Goal: Transaction & Acquisition: Register for event/course

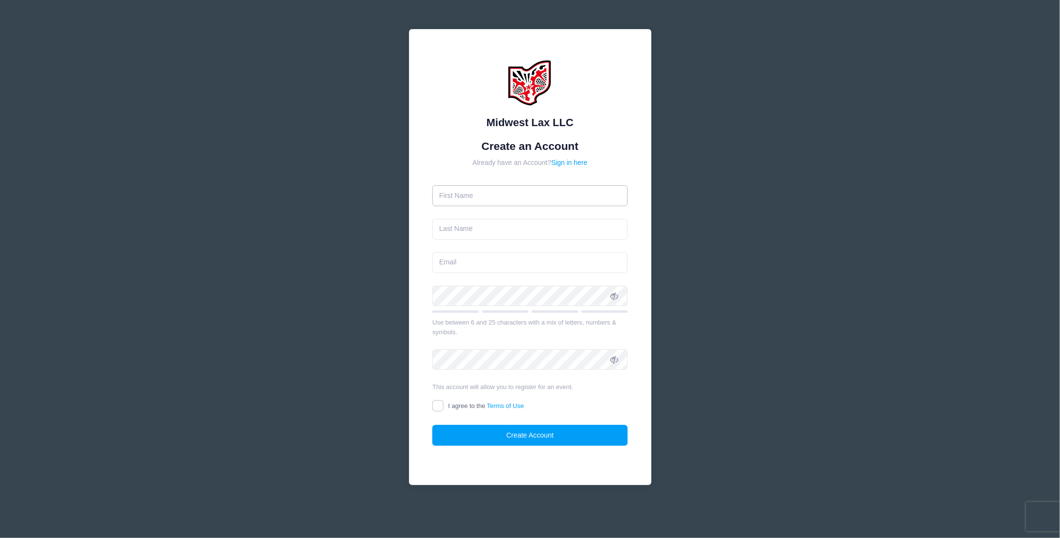
click at [498, 201] on input "text" at bounding box center [529, 195] width 195 height 21
type input "TR"
type input "Tip Rose"
type input "[EMAIL_ADDRESS][DOMAIN_NAME]"
drag, startPoint x: 464, startPoint y: 199, endPoint x: 410, endPoint y: 197, distance: 54.3
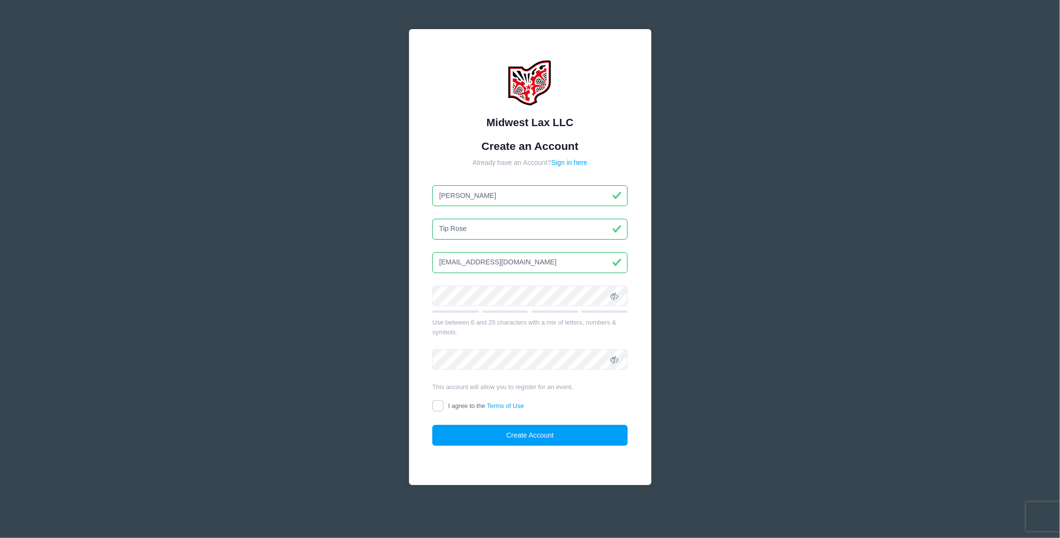
click at [410, 197] on div "Midwest Lax LLC Create an Account Already have an Account? Sign in here [PERSON…" at bounding box center [530, 257] width 242 height 456
type input "Tip"
click at [450, 224] on input "Tip Rose" at bounding box center [529, 229] width 195 height 21
type input "Rose"
drag, startPoint x: 567, startPoint y: 254, endPoint x: 406, endPoint y: 261, distance: 161.5
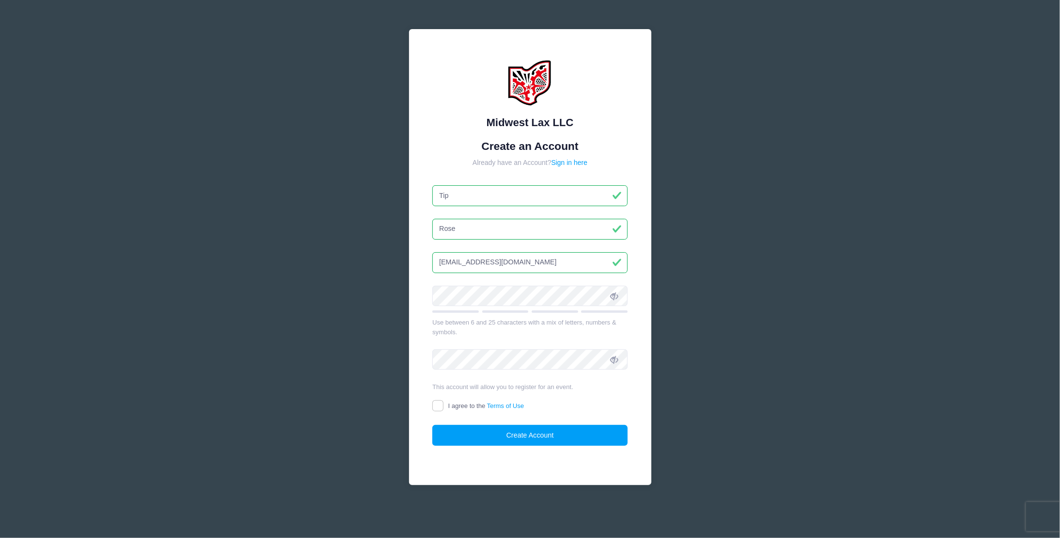
click at [406, 261] on div "Midwest Lax LLC Create an Account Already have an Account? Sign in here Tip Rose" at bounding box center [530, 268] width 258 height 495
click at [472, 263] on input "[EMAIL_ADDRESS][DOMAIN_NAME]" at bounding box center [529, 262] width 195 height 21
drag, startPoint x: 559, startPoint y: 253, endPoint x: 356, endPoint y: 285, distance: 205.2
click at [356, 285] on div "Midwest Lax LLC Create an Account Already have an Account? Sign in here Tip Rose" at bounding box center [530, 269] width 1060 height 538
drag, startPoint x: 551, startPoint y: 264, endPoint x: 390, endPoint y: 282, distance: 162.4
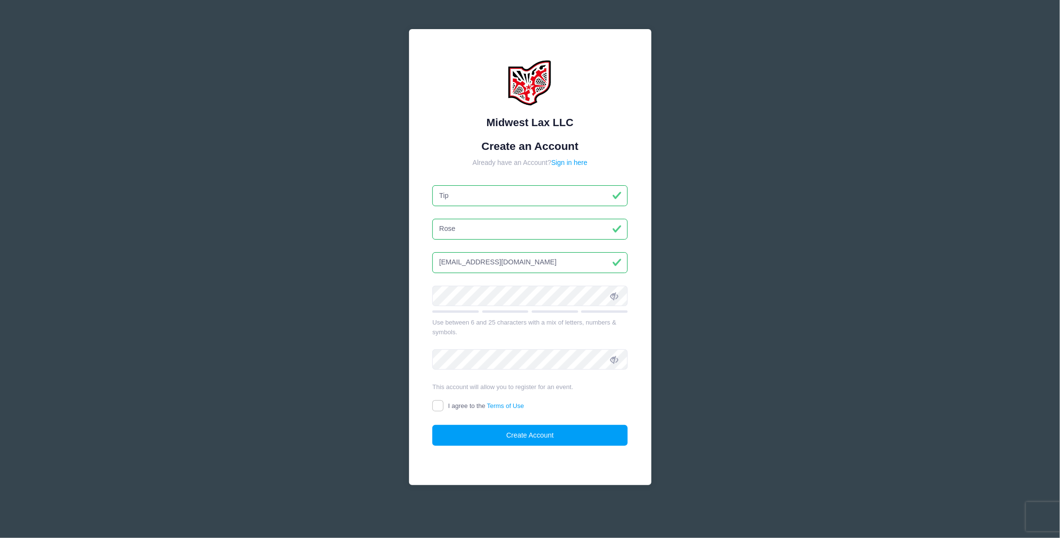
click at [390, 282] on div "Midwest Lax LLC Create an Account Already have an Account? Sign in here Tip Rose" at bounding box center [530, 269] width 290 height 526
type input "[EMAIL_ADDRESS][DOMAIN_NAME]"
click at [440, 407] on input "I agree to the Terms of Use" at bounding box center [437, 405] width 11 height 11
checkbox input "true"
click at [470, 436] on button "Create Account" at bounding box center [529, 435] width 195 height 21
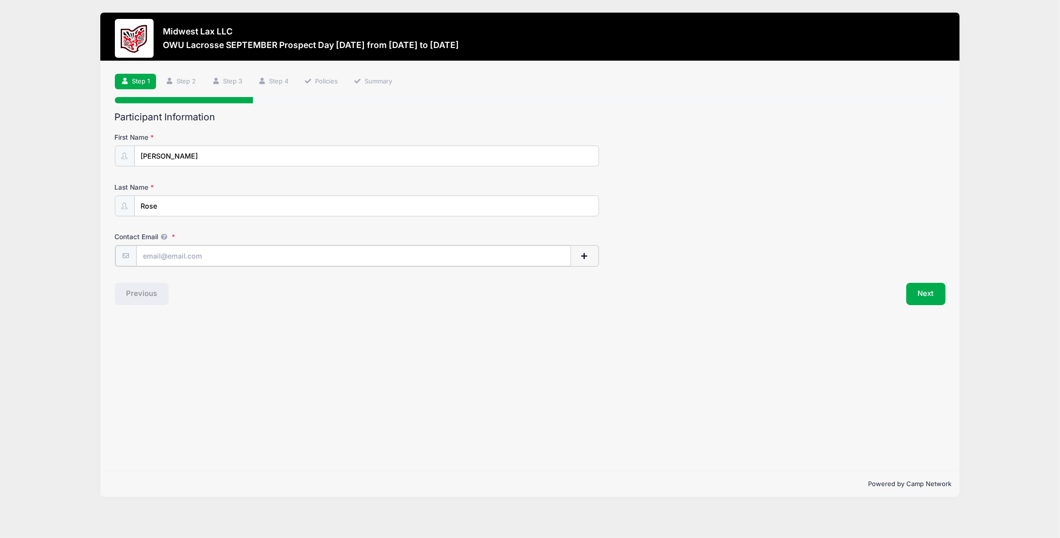
click at [586, 253] on span "button" at bounding box center [584, 256] width 9 height 7
click at [185, 253] on input "Contact Email" at bounding box center [353, 255] width 435 height 21
type input "brady_rose@icloud.com"
click at [233, 300] on input "text" at bounding box center [319, 305] width 366 height 21
type input "[EMAIL_ADDRESS][DOMAIN_NAME]"
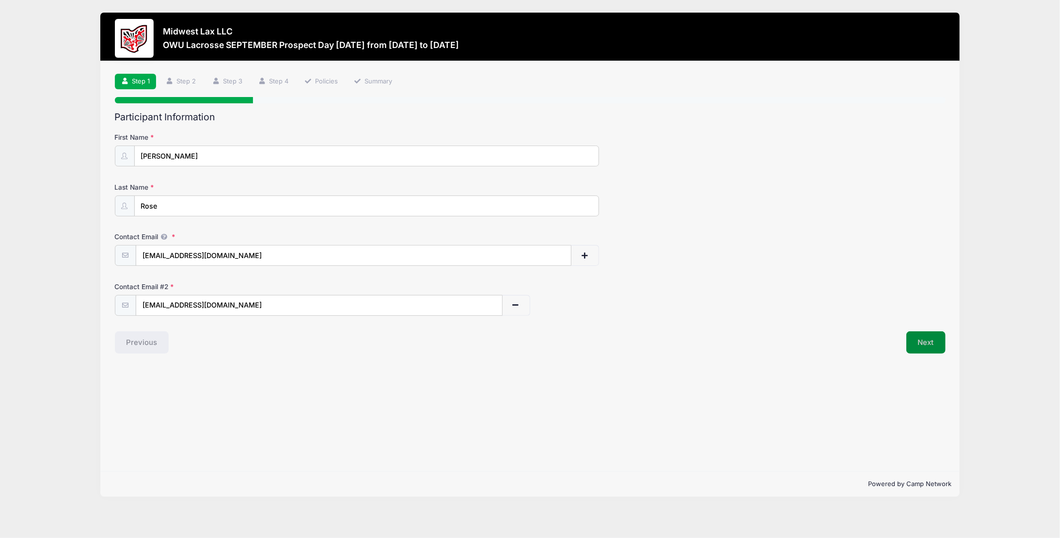
click at [929, 345] on button "Next" at bounding box center [925, 342] width 39 height 22
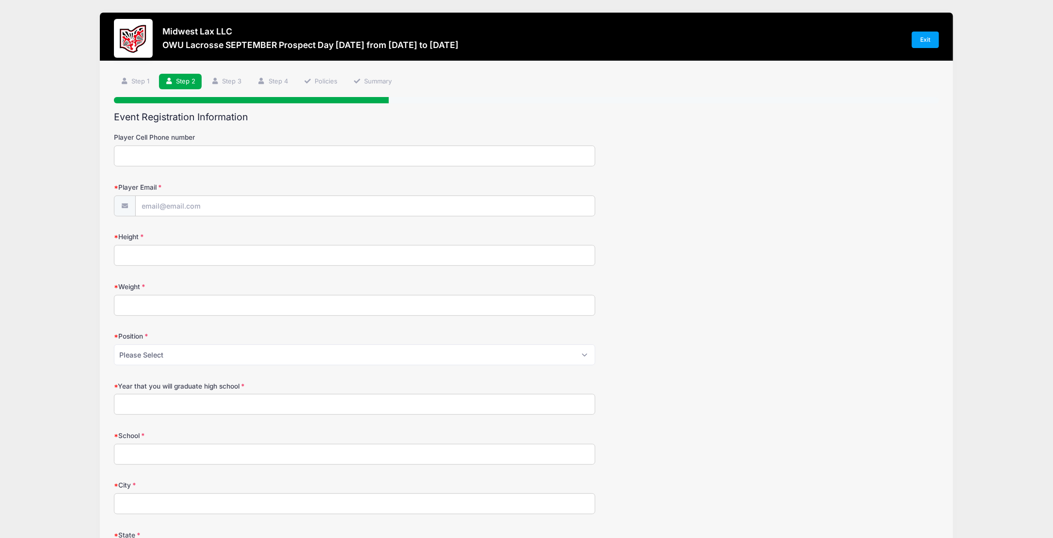
click at [160, 153] on input "Player Cell Phone number" at bounding box center [354, 155] width 481 height 21
type input "6142038165"
click at [155, 204] on input "Player Email" at bounding box center [365, 206] width 459 height 21
type input "brady_rose@icloud.com"
click at [154, 256] on input "Height" at bounding box center [354, 255] width 481 height 21
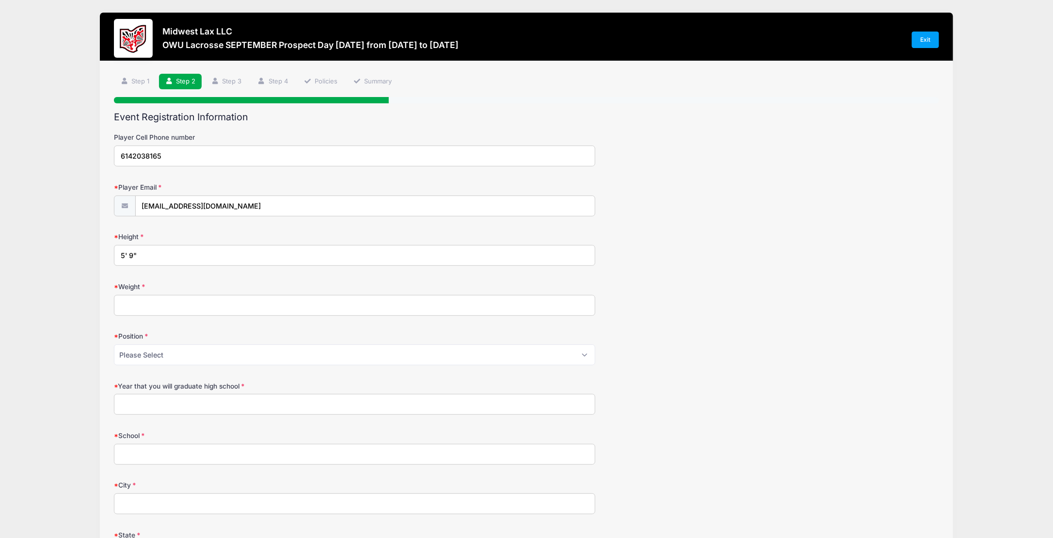
type input "5' 9""
type input "140"
click at [174, 360] on select "Please Select Attack Midfield Defense LSM Goalie" at bounding box center [354, 354] width 481 height 21
select select "Midfield"
click at [114, 344] on select "Please Select Attack Midfield Defense LSM Goalie" at bounding box center [354, 354] width 481 height 21
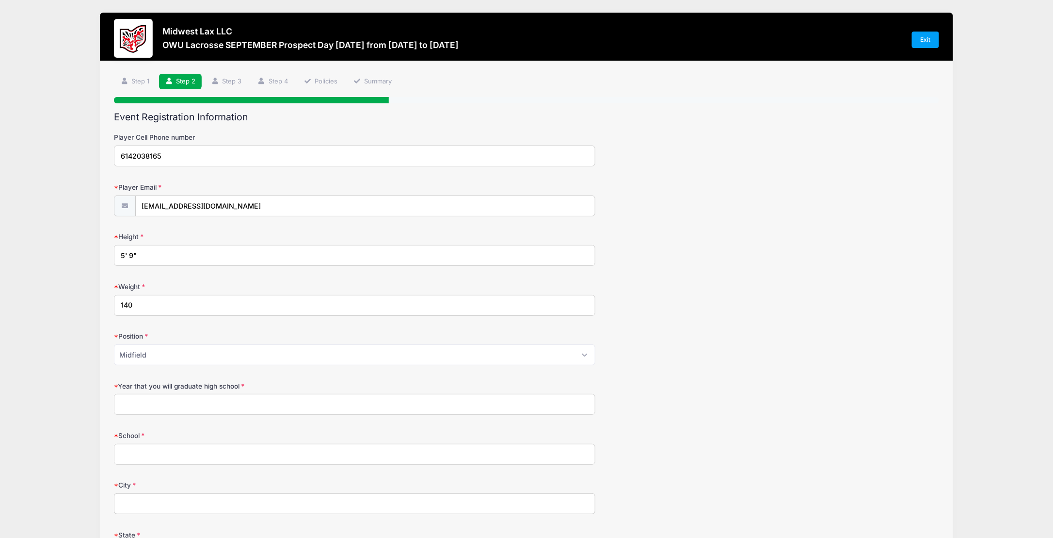
click at [164, 400] on input "Year that you will graduate high school" at bounding box center [354, 404] width 481 height 21
type input "2027"
click at [152, 454] on input "School" at bounding box center [354, 453] width 481 height 21
type input "Olentangy Liberty High School"
type input "Powell"
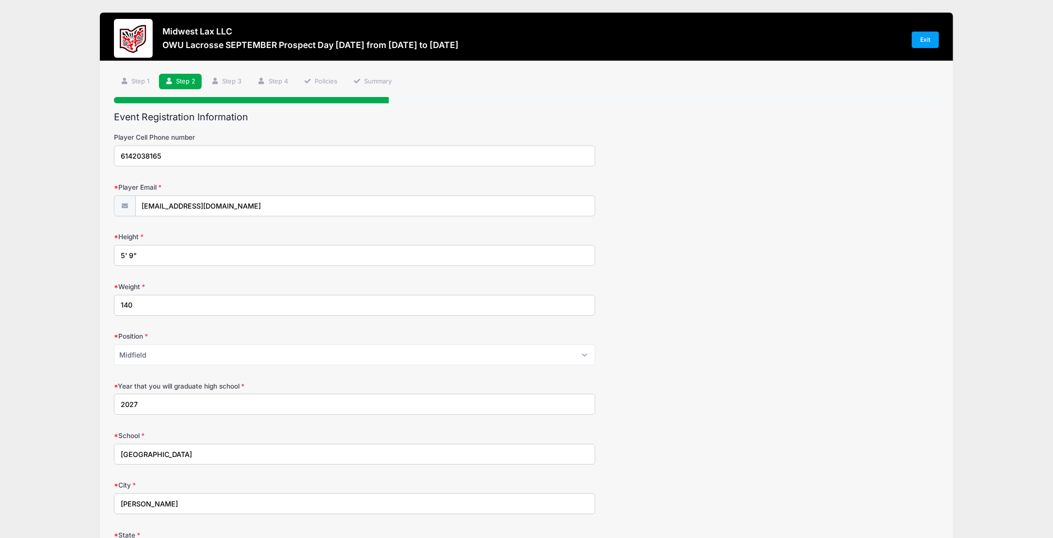
scroll to position [258, 0]
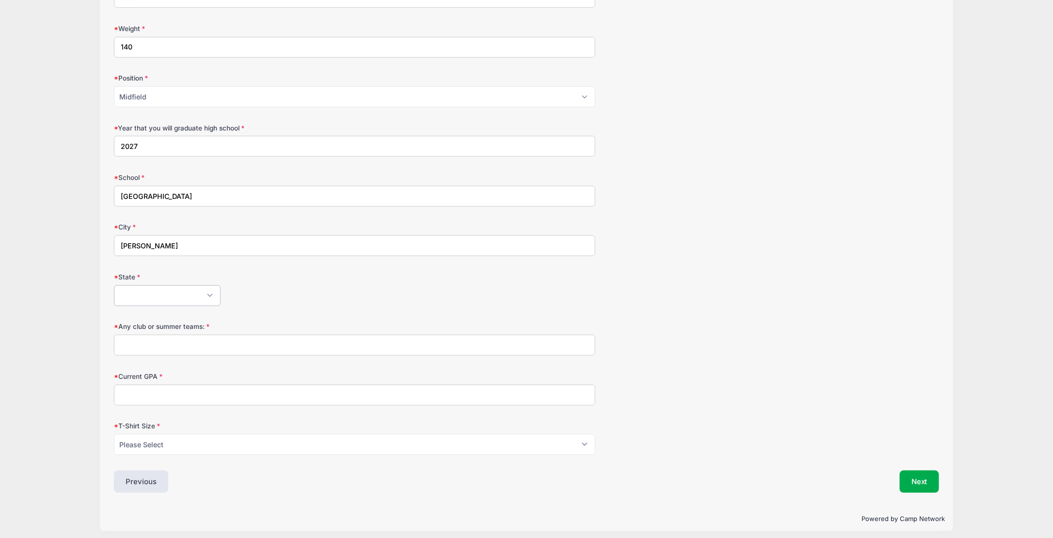
select select "OH"
type input "True White '27, True Midwest Region '27"
click at [164, 388] on input "Current GPA" at bounding box center [354, 394] width 481 height 21
type input "3.3"
click at [154, 438] on select "Please Select Youth Small Youth Medium Youth Large Youth XLarge Adult Small Adu…" at bounding box center [354, 444] width 481 height 21
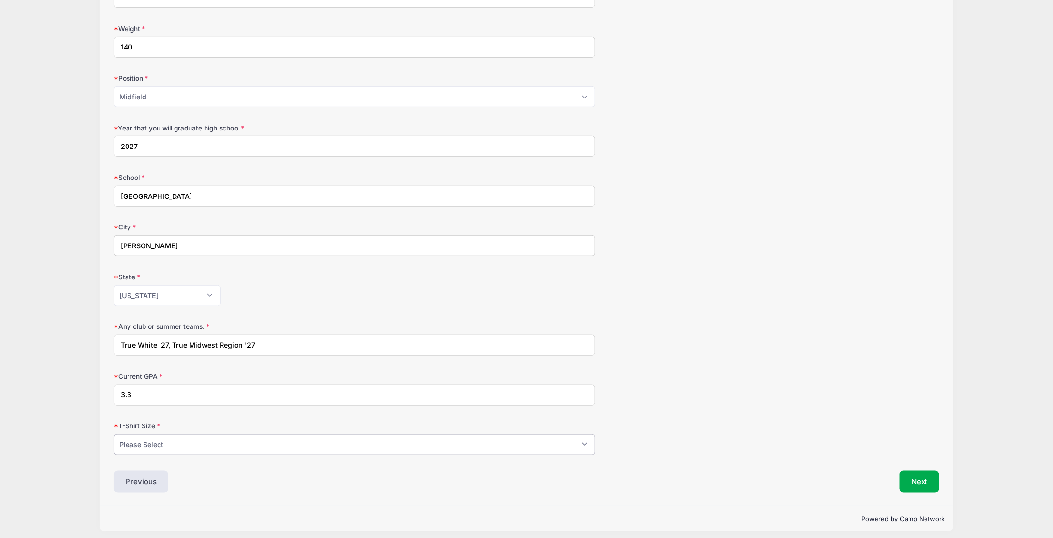
select select "Adult Medium"
click at [114, 434] on select "Please Select Youth Small Youth Medium Youth Large Youth XLarge Adult Small Adu…" at bounding box center [354, 444] width 481 height 21
click at [921, 476] on button "Next" at bounding box center [919, 481] width 39 height 22
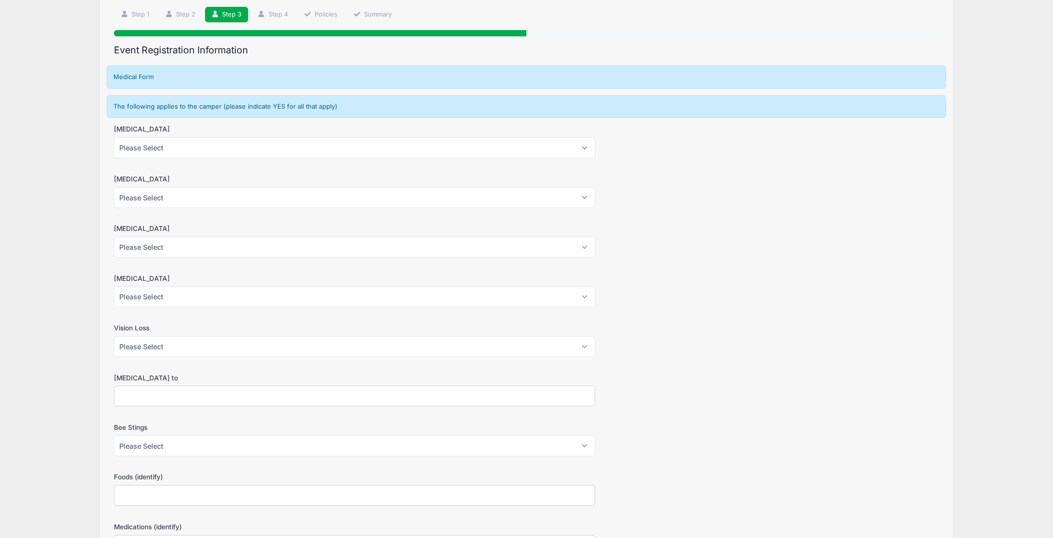
scroll to position [0, 0]
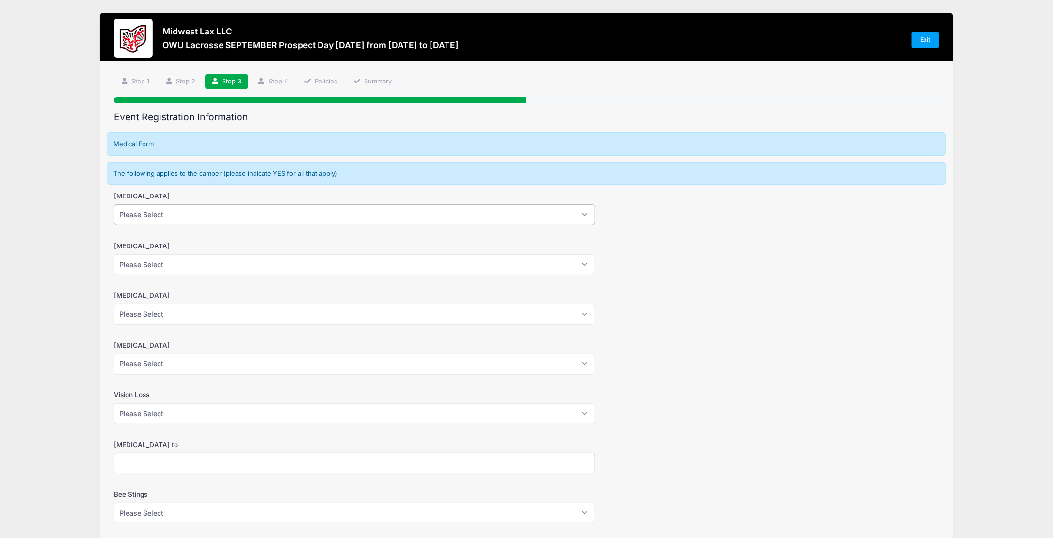
click at [588, 221] on select "Please Select Yes No" at bounding box center [354, 214] width 481 height 21
select select "No"
click at [114, 204] on select "Please Select Yes No" at bounding box center [354, 214] width 481 height 21
click at [560, 263] on select "Please Select Yes No" at bounding box center [354, 264] width 481 height 21
click at [557, 316] on select "Please Select Yes No" at bounding box center [354, 313] width 481 height 21
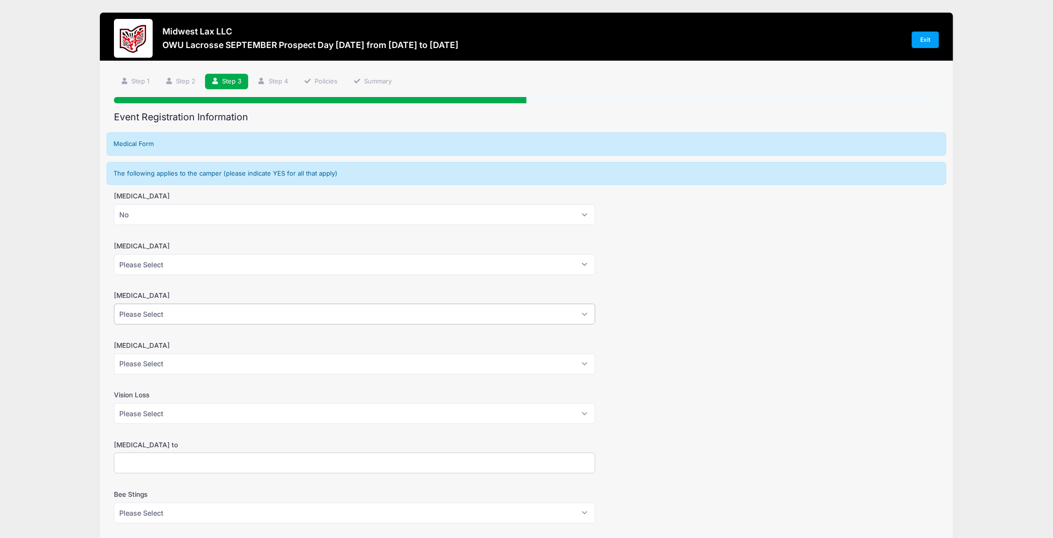
select select "No"
click at [114, 303] on select "Please Select Yes No" at bounding box center [354, 313] width 481 height 21
click at [550, 264] on select "Please Select Yes No" at bounding box center [354, 264] width 481 height 21
select select "No"
click at [114, 254] on select "Please Select Yes No" at bounding box center [354, 264] width 481 height 21
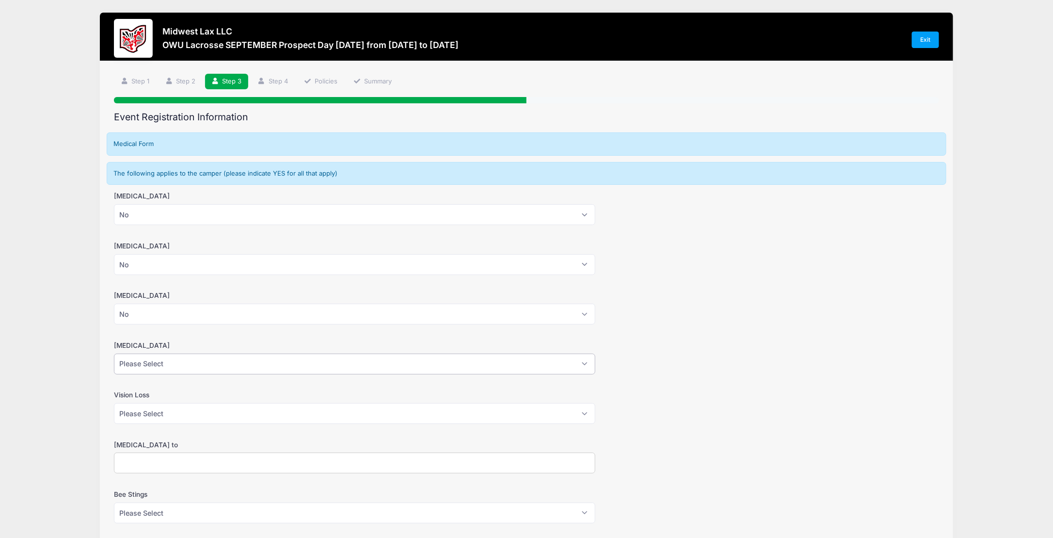
click at [536, 362] on select "Please Select Yes No" at bounding box center [354, 363] width 481 height 21
select select "No"
click at [114, 353] on select "Please Select Yes No" at bounding box center [354, 363] width 481 height 21
click at [528, 414] on select "Please Select Yes No" at bounding box center [354, 413] width 481 height 21
select select "No"
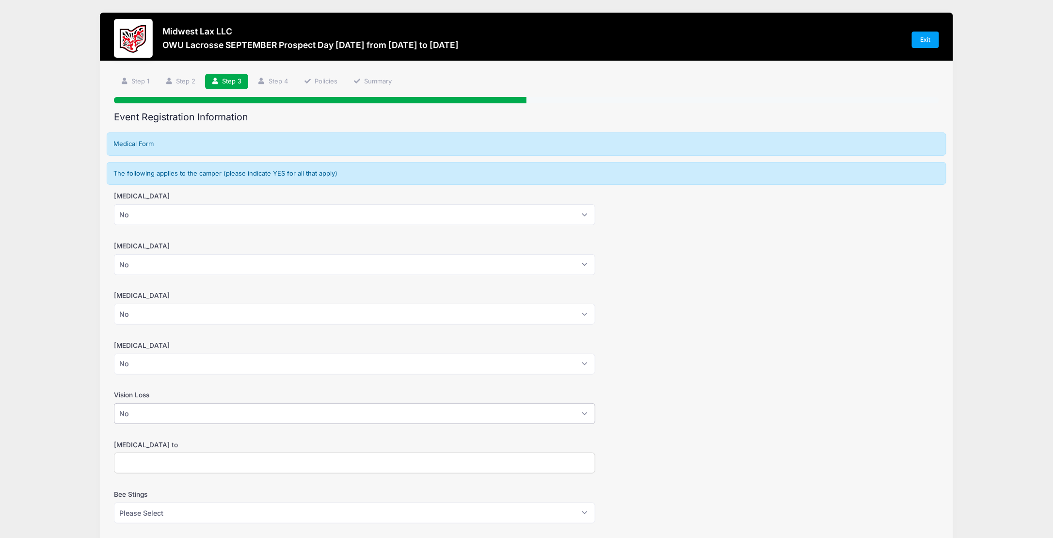
click at [114, 403] on select "Please Select Yes No" at bounding box center [354, 413] width 481 height 21
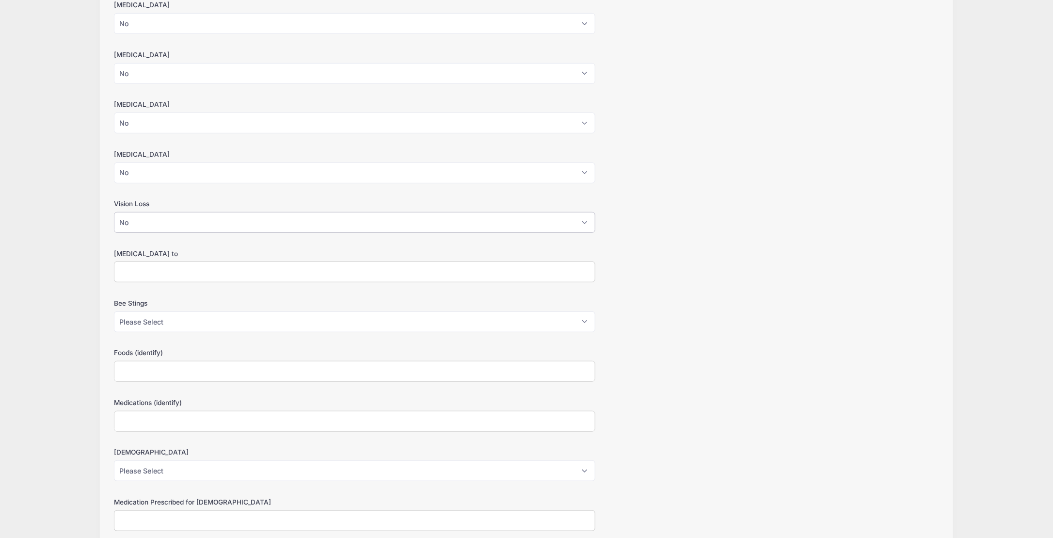
scroll to position [194, 0]
click at [357, 269] on input "Allergies to" at bounding box center [354, 268] width 481 height 21
type input "NA"
click at [201, 310] on select "Please Select Yes No" at bounding box center [354, 318] width 481 height 21
select select "No"
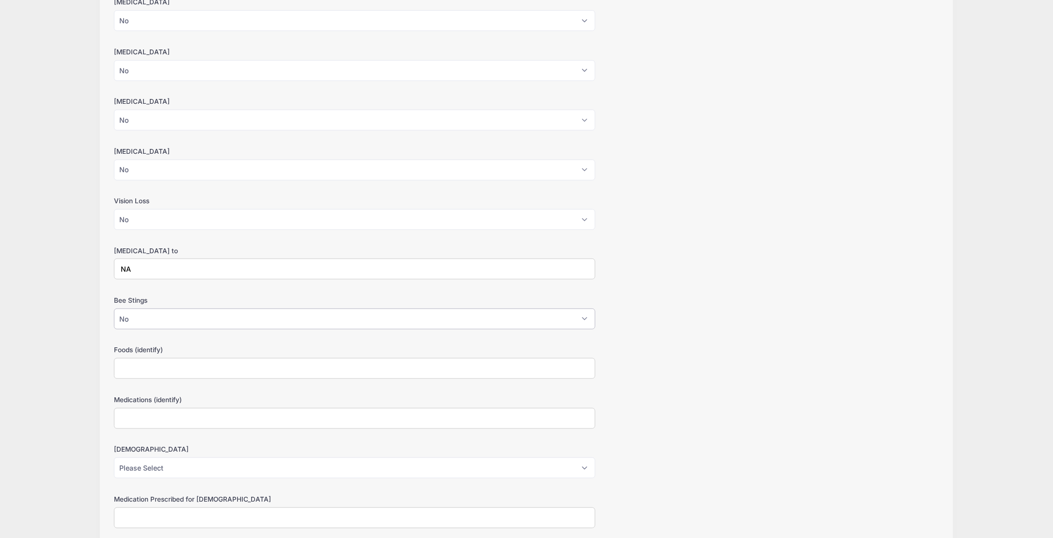
click at [114, 308] on select "Please Select Yes No" at bounding box center [354, 318] width 481 height 21
click at [174, 363] on input "Foods (identify)" at bounding box center [354, 368] width 481 height 21
type input "NA"
click at [158, 412] on input "Medications (identify)" at bounding box center [354, 418] width 481 height 21
type input "NA"
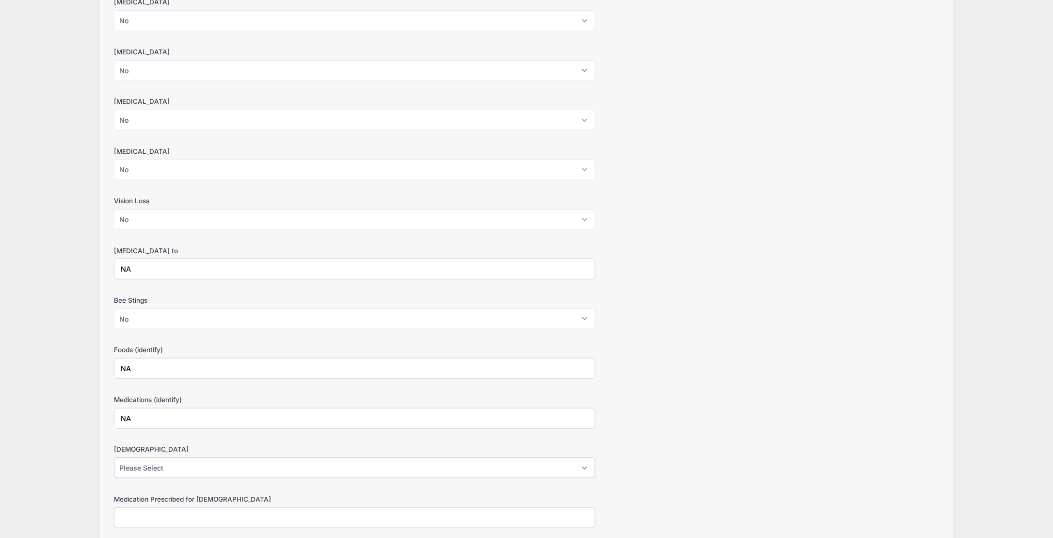
click at [153, 466] on select "Please Select Yes No" at bounding box center [354, 467] width 481 height 21
select select "No"
click at [114, 457] on select "Please Select Yes No" at bounding box center [354, 467] width 481 height 21
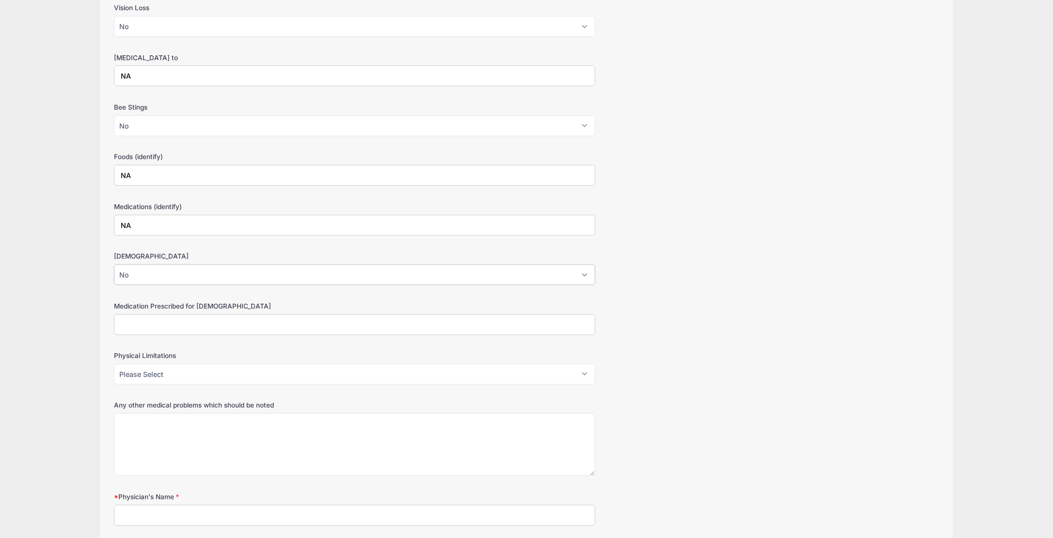
scroll to position [388, 0]
click at [164, 366] on select "Please Select Yes No" at bounding box center [354, 373] width 481 height 21
select select "No"
click at [114, 363] on select "Please Select Yes No" at bounding box center [354, 373] width 481 height 21
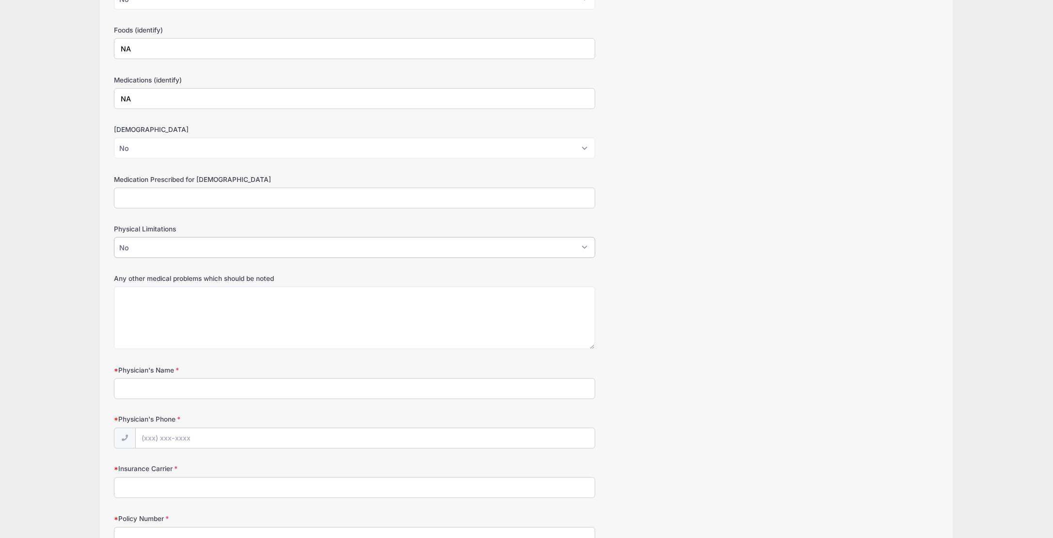
scroll to position [533, 0]
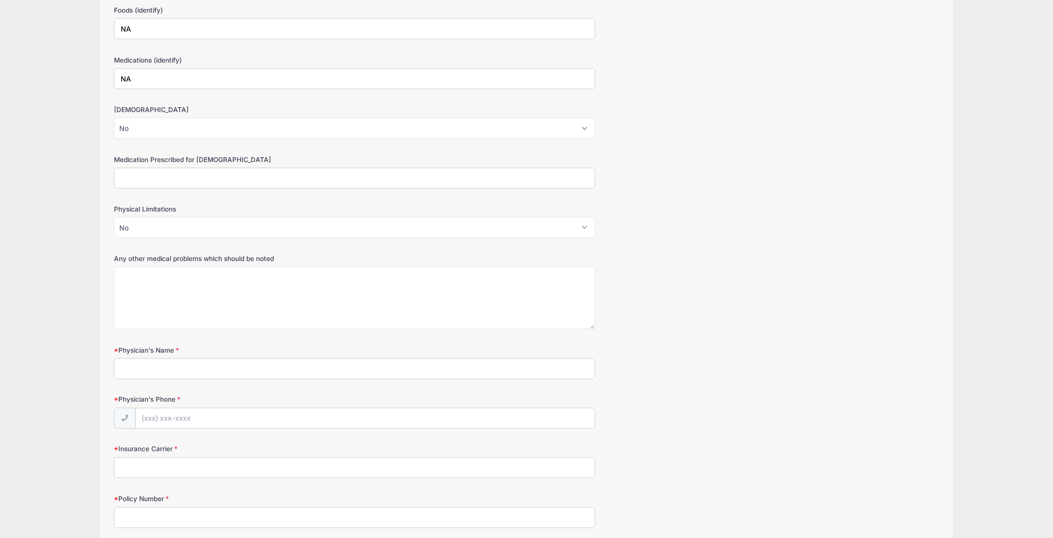
click at [154, 361] on input "Physician's Name" at bounding box center [354, 368] width 481 height 21
type input "Dr. Ginochhi - Emerald Pediatrics"
drag, startPoint x: 211, startPoint y: 406, endPoint x: 210, endPoint y: 411, distance: 5.1
click at [210, 411] on input "Physician's Phone" at bounding box center [365, 418] width 459 height 21
type input "(614) 932-5050"
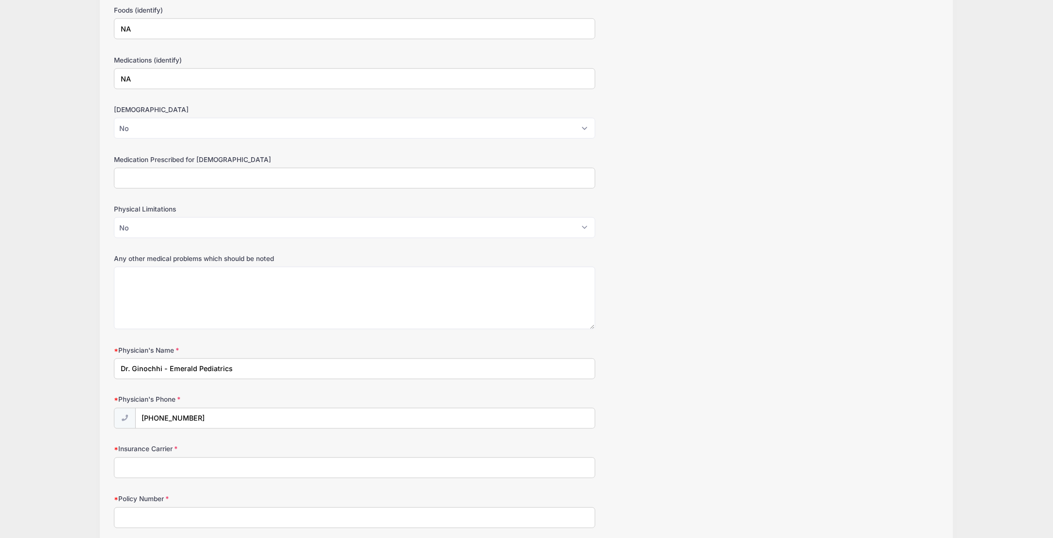
click at [302, 467] on input "Insurance Carrier" at bounding box center [354, 467] width 481 height 21
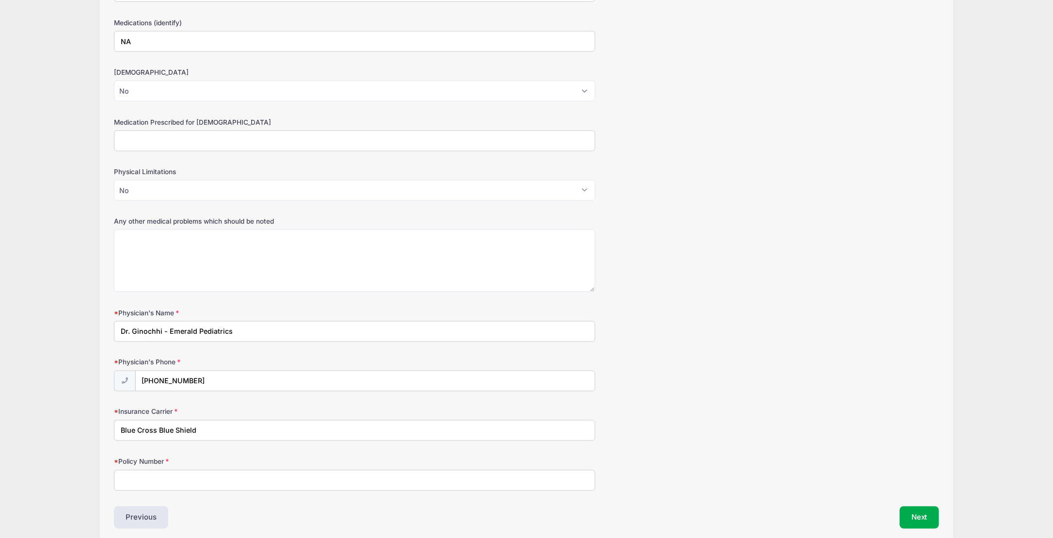
scroll to position [603, 0]
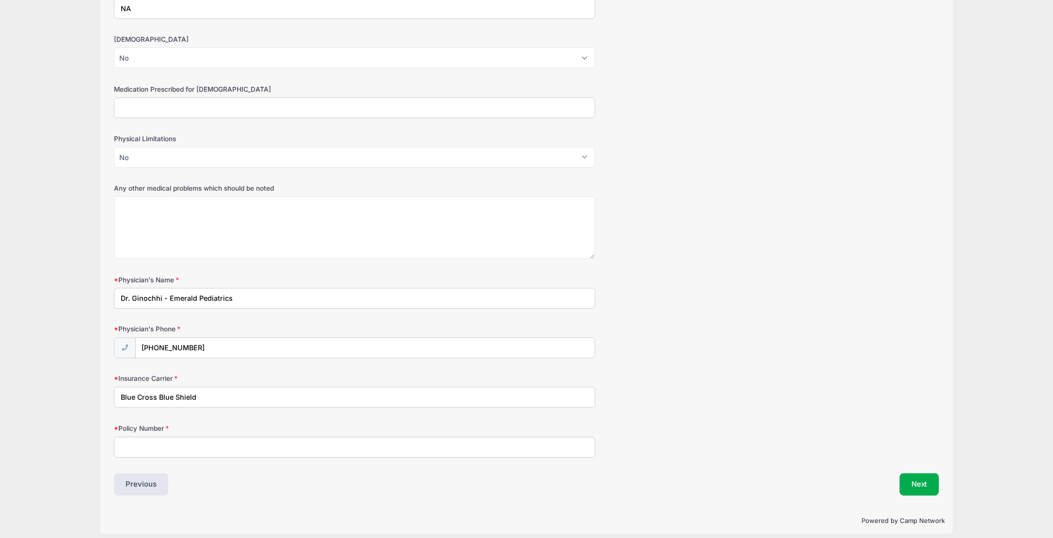
type input "Blue Cross Blue Shield"
click at [169, 438] on input "Policy Number" at bounding box center [354, 447] width 481 height 21
type input "322102"
click at [931, 473] on button "Next" at bounding box center [919, 484] width 39 height 22
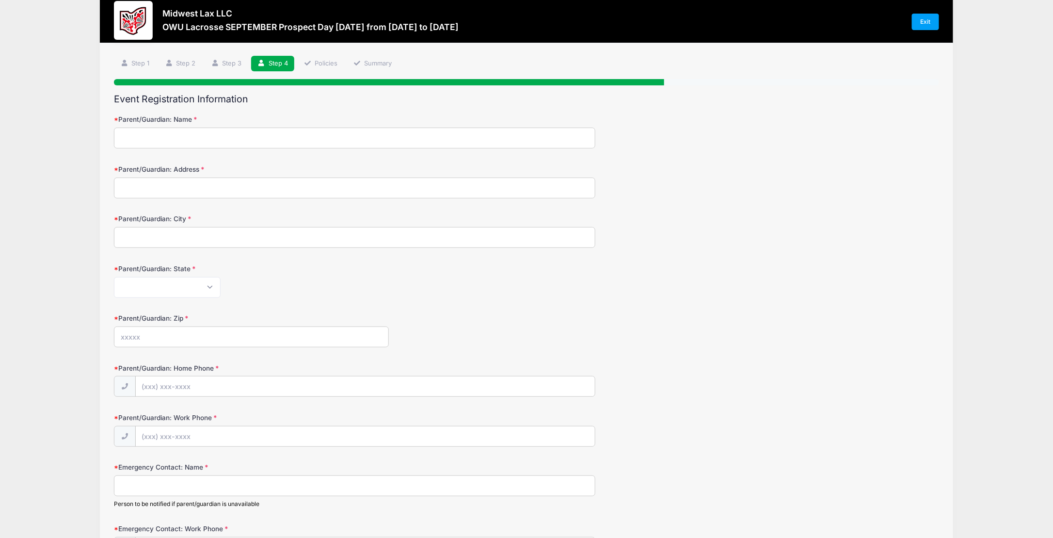
scroll to position [0, 0]
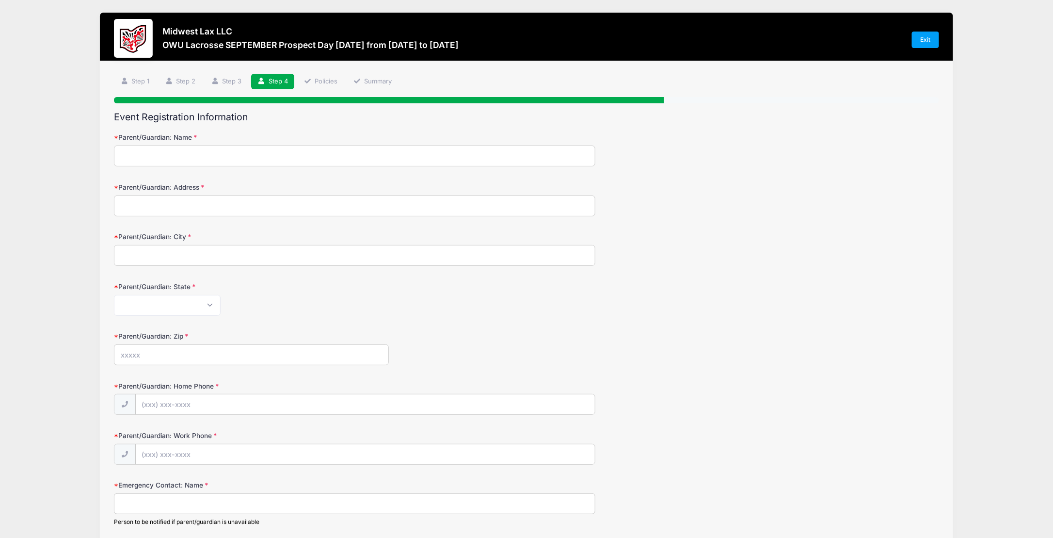
click at [167, 161] on input "Parent/Guardian: Name" at bounding box center [354, 155] width 481 height 21
type input "Tip Rose"
type input "8750 Creighton Drive"
type input "Powell"
select select "OH"
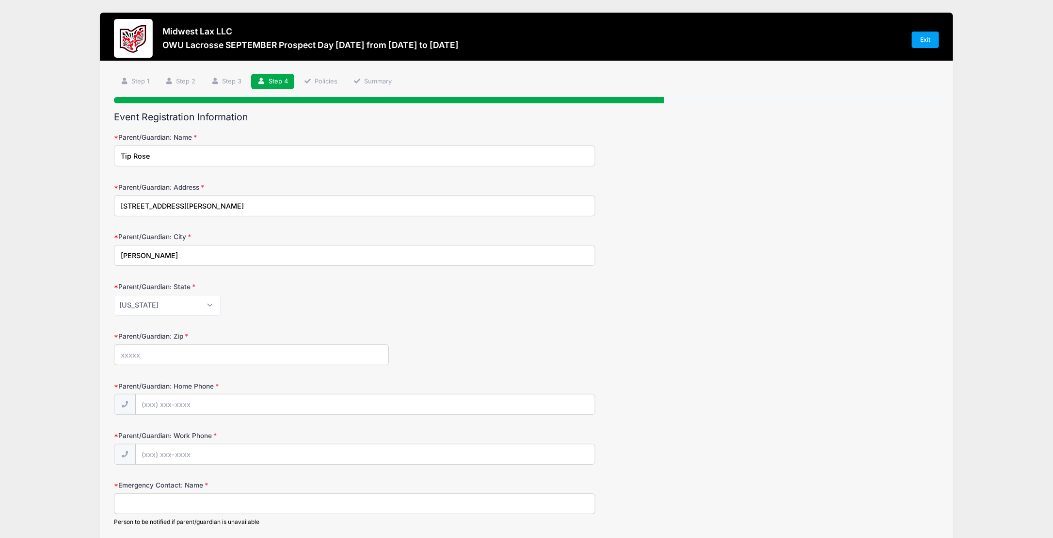
type input "43065"
type input "(614) 264-0043"
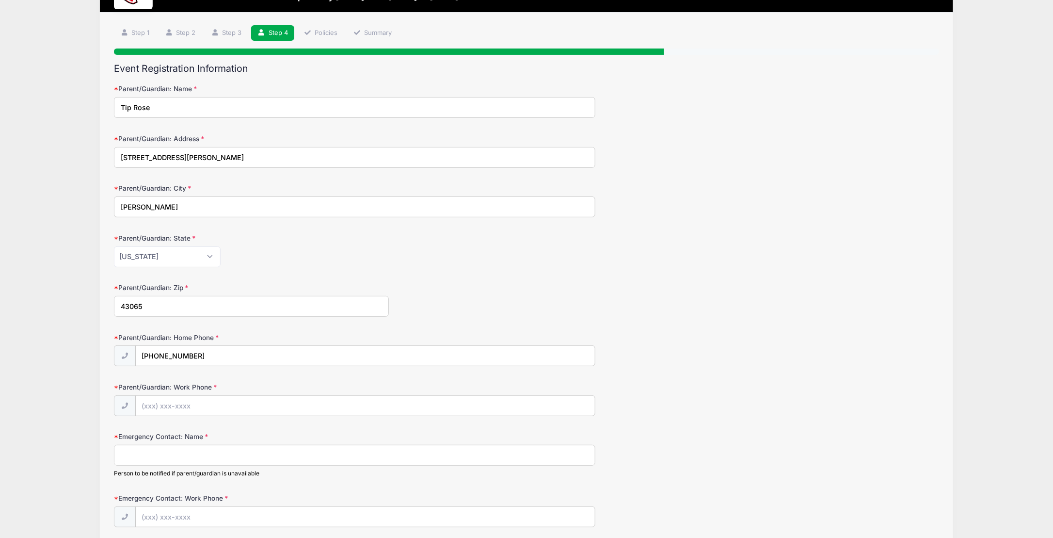
scroll to position [97, 0]
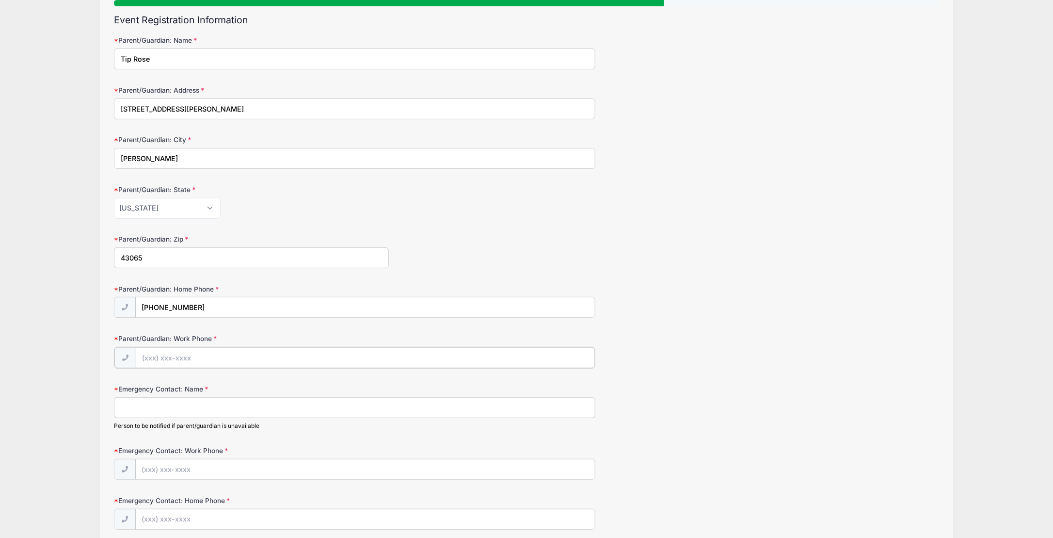
click at [150, 354] on input "Parent/Guardian: Work Phone" at bounding box center [365, 357] width 459 height 21
type input "(614) 264-0043"
click at [167, 403] on input "Emergency Contact: Name" at bounding box center [354, 406] width 481 height 21
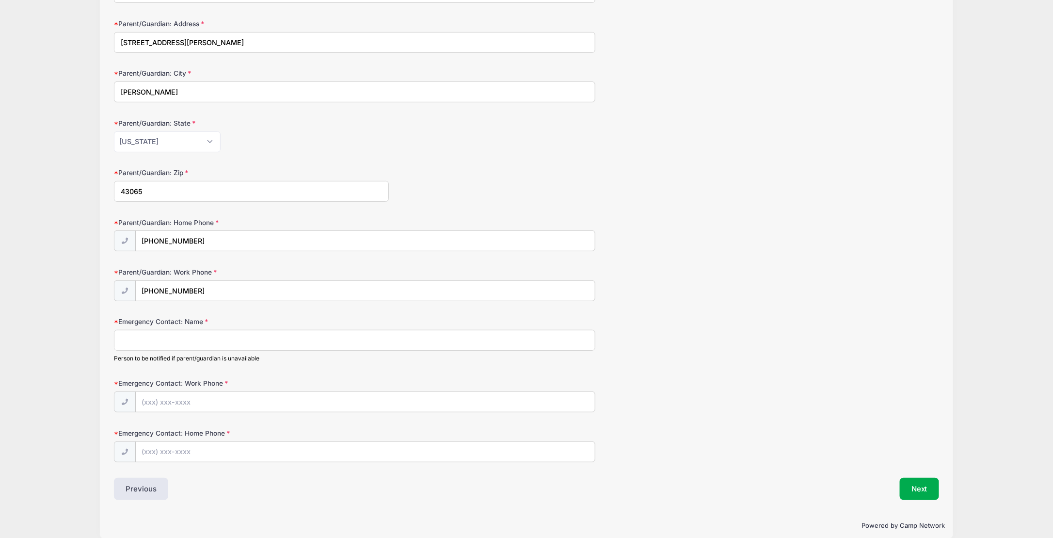
scroll to position [172, 0]
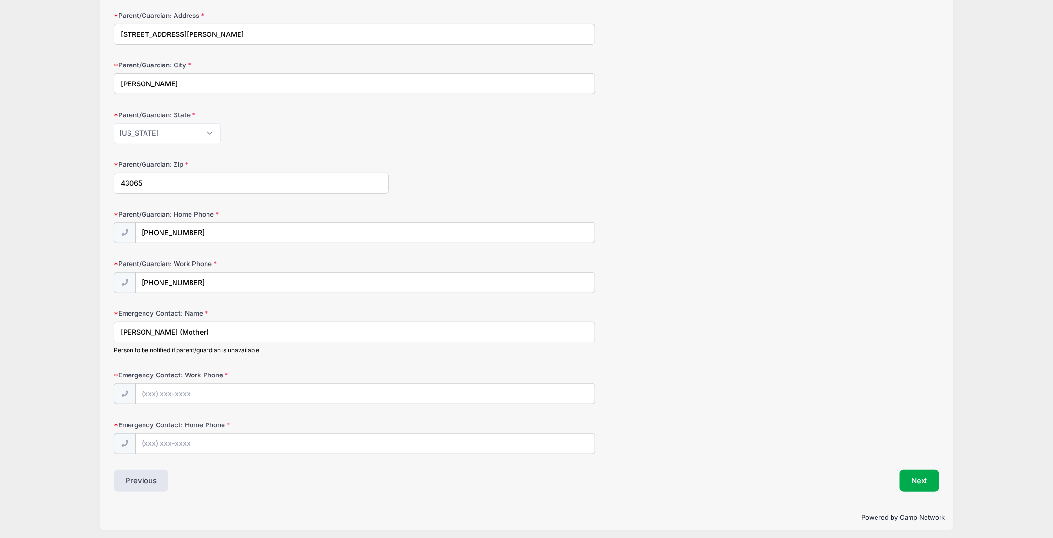
type input "Kelly Rose (Mother)"
click at [145, 389] on input "Emergency Contact: Work Phone" at bounding box center [365, 393] width 459 height 21
type input "(614) 286-8002"
click at [153, 442] on input "Emergency Contact: Home Phone" at bounding box center [365, 443] width 459 height 21
type input "(614) 286-8002"
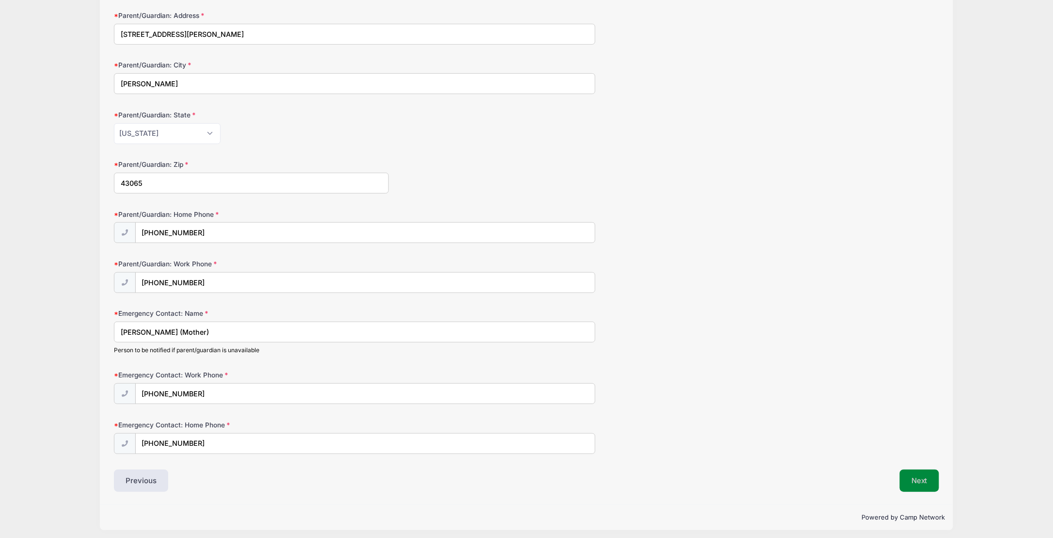
click at [923, 476] on button "Next" at bounding box center [919, 480] width 39 height 22
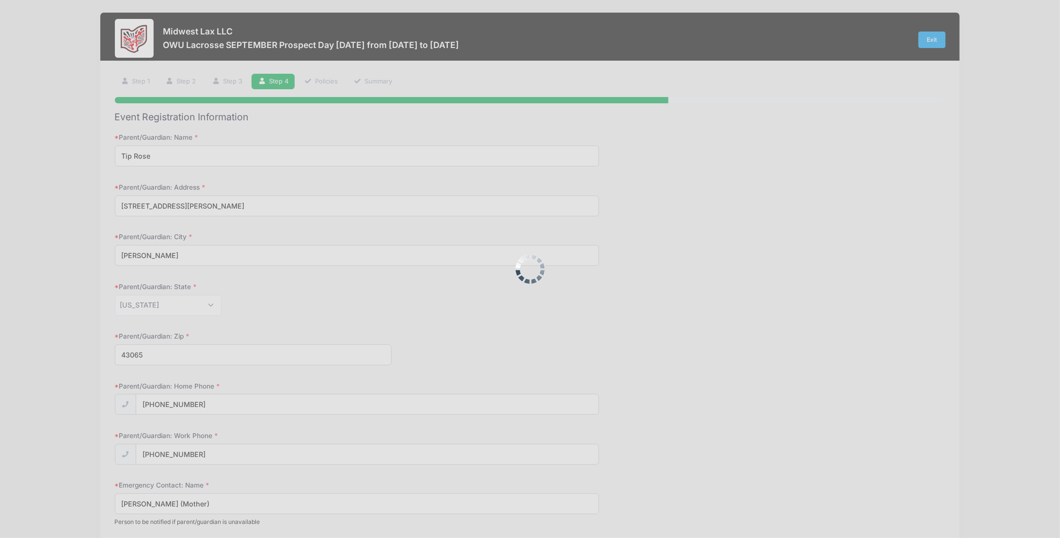
scroll to position [0, 0]
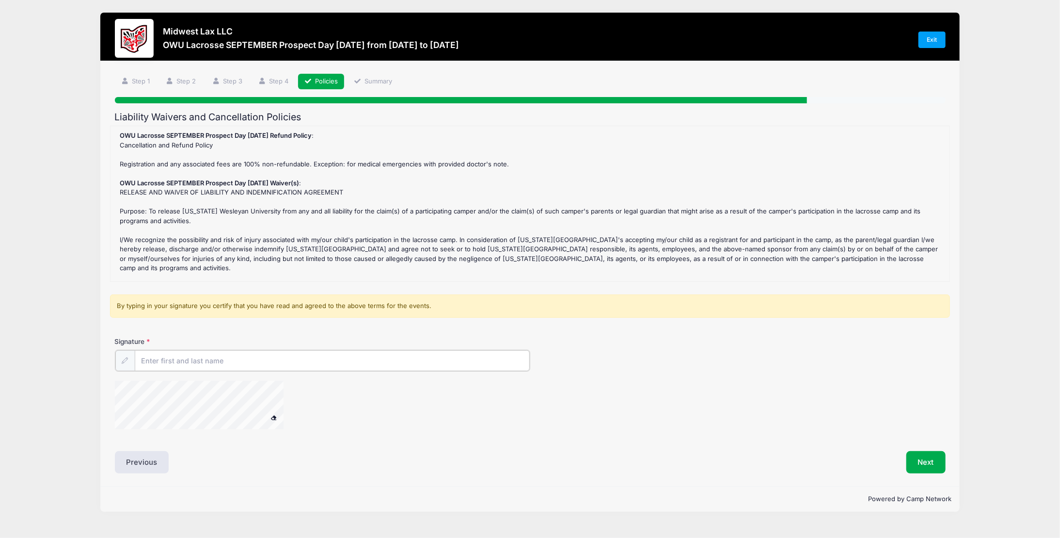
click at [140, 362] on input "Signature" at bounding box center [332, 360] width 395 height 21
type input "Tip Rose"
click at [924, 457] on button "Next" at bounding box center [925, 461] width 39 height 22
click at [912, 458] on button "Next" at bounding box center [925, 461] width 39 height 22
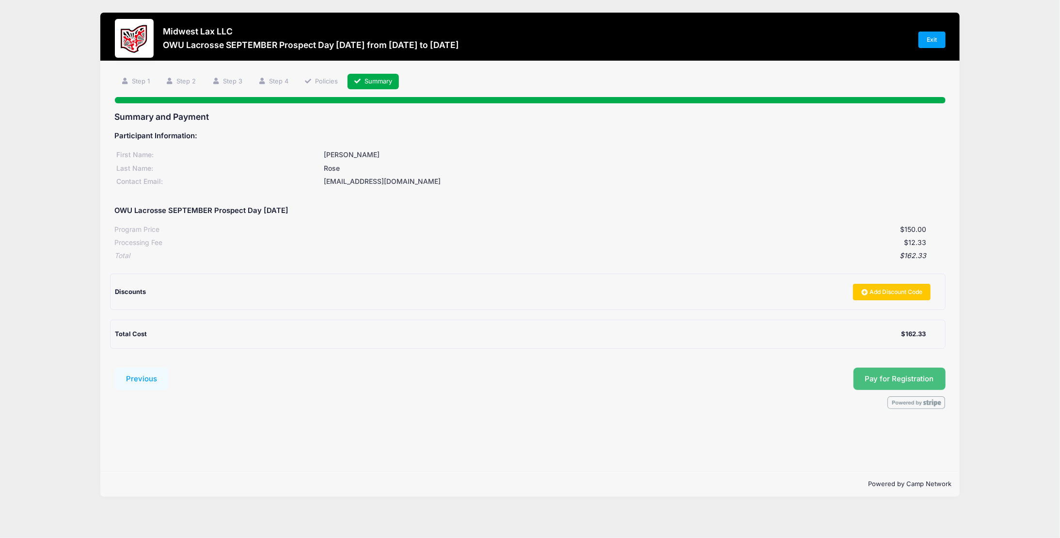
click at [881, 374] on button "Pay for Registration" at bounding box center [900, 378] width 92 height 22
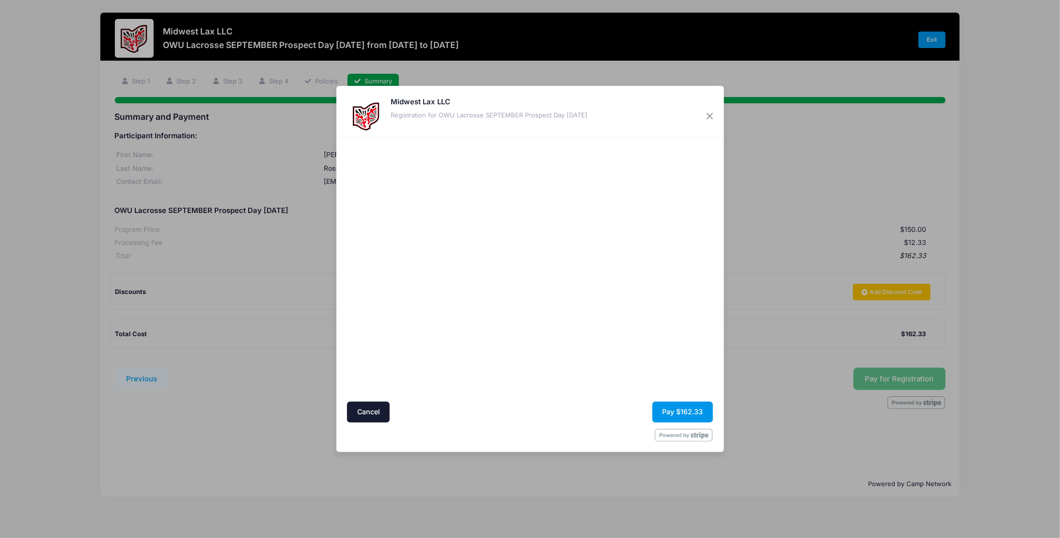
click at [681, 414] on button "Pay $162.33" at bounding box center [682, 411] width 61 height 21
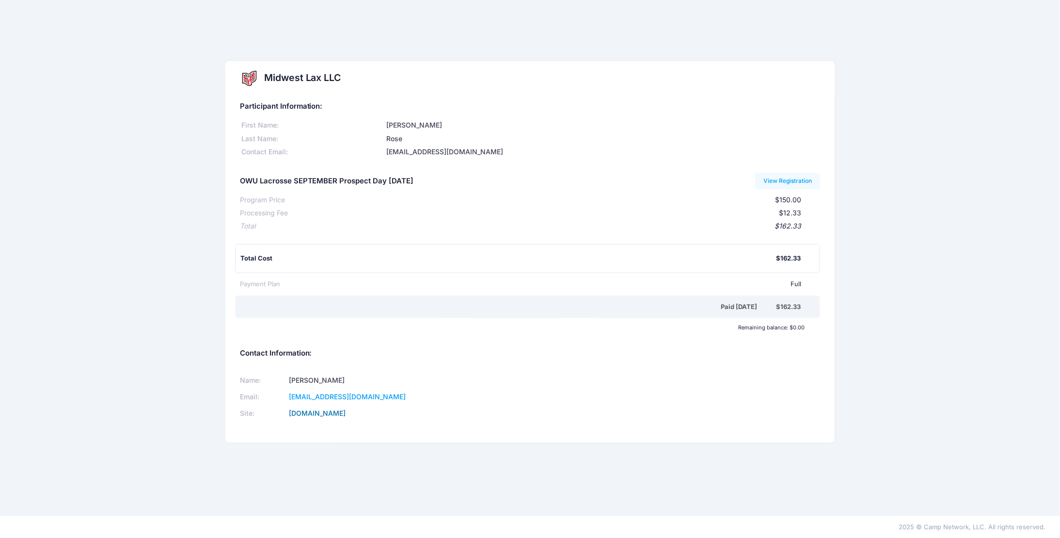
click at [337, 409] on link "www.midwestlax.com" at bounding box center [317, 413] width 57 height 8
